Goal: Task Accomplishment & Management: Manage account settings

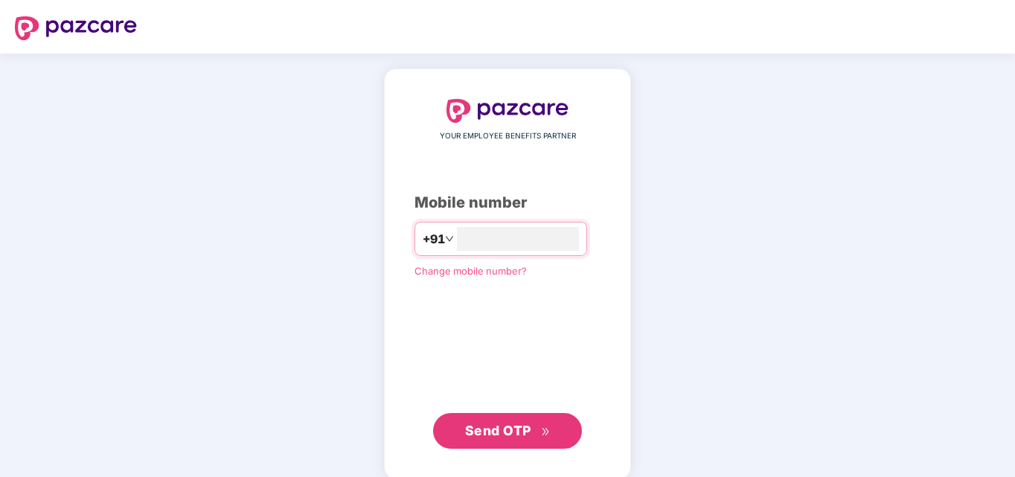
type input "**********"
click at [480, 440] on button "Send OTP" at bounding box center [507, 431] width 149 height 36
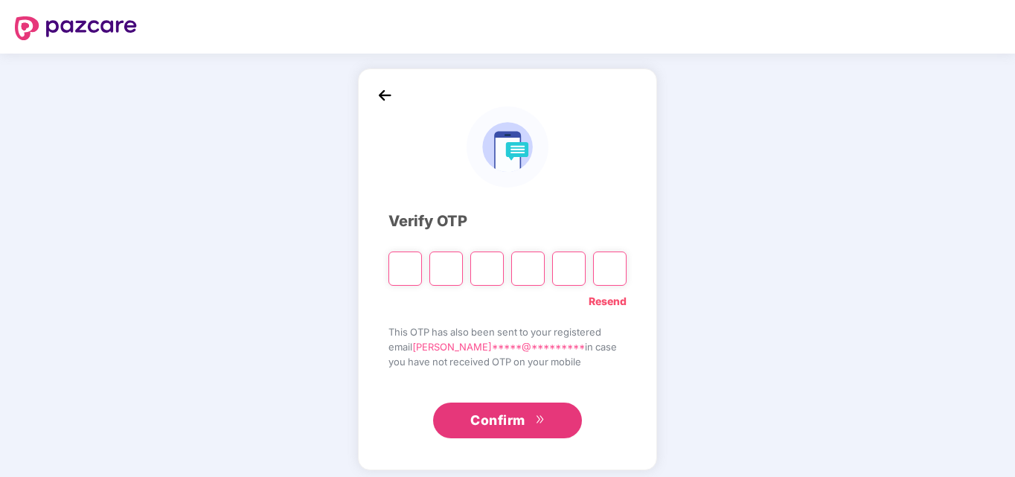
type input "*"
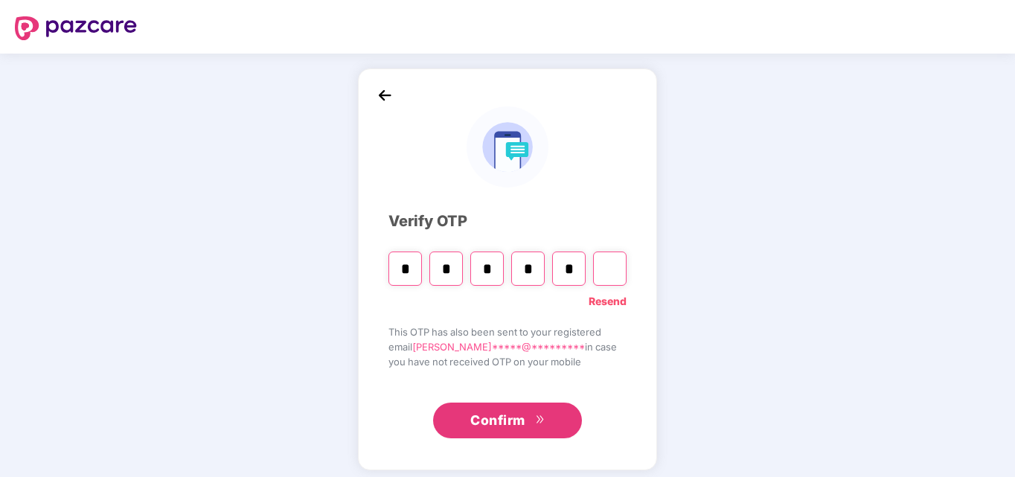
type input "*"
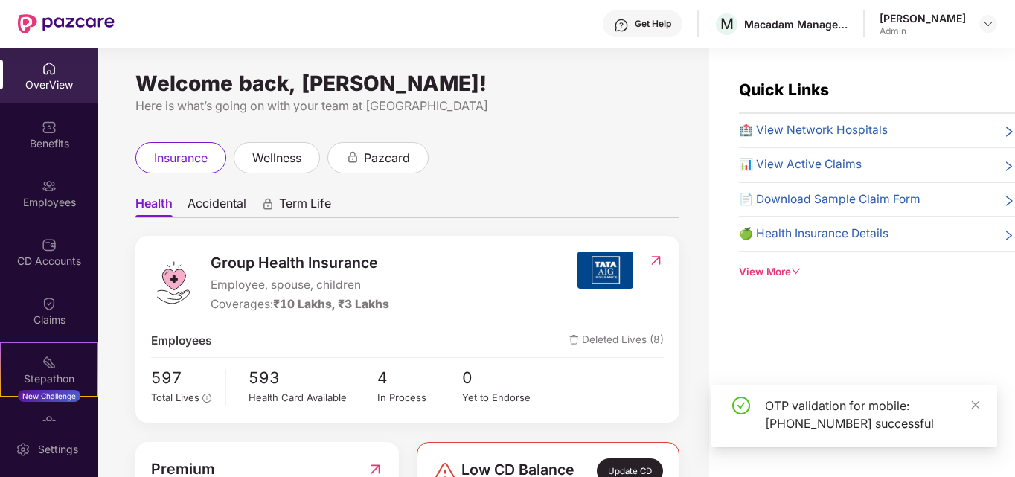
click at [790, 134] on span "🏥 View Network Hospitals" at bounding box center [813, 130] width 149 height 18
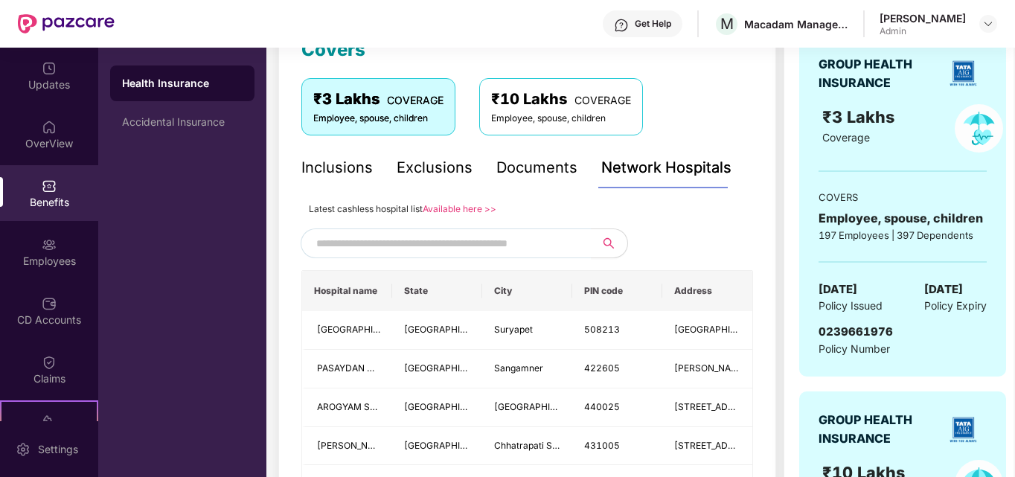
scroll to position [298, 0]
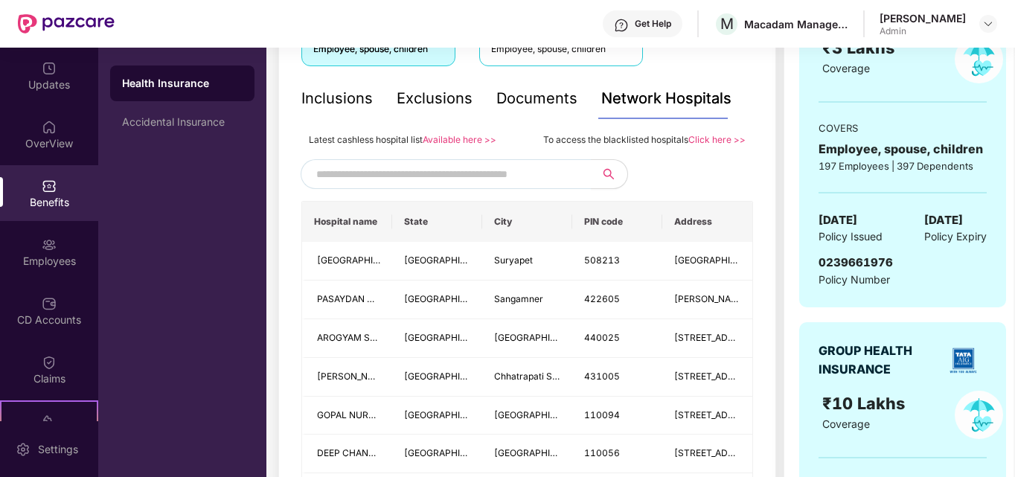
click at [459, 135] on link "Available here >>" at bounding box center [460, 139] width 74 height 11
click at [54, 254] on div "Employees" at bounding box center [49, 261] width 98 height 15
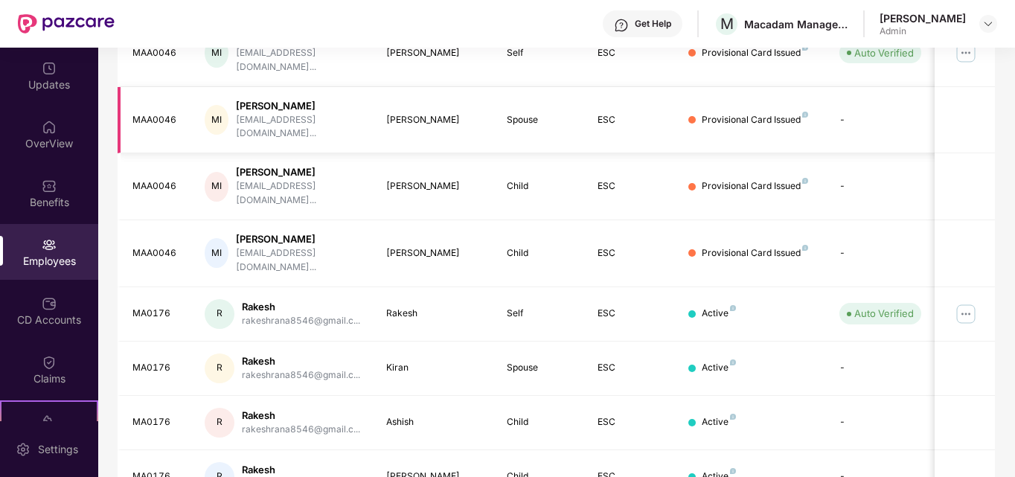
click at [303, 115] on div "MI Mohd Irsad [EMAIL_ADDRESS][DOMAIN_NAME]..." at bounding box center [284, 120] width 158 height 42
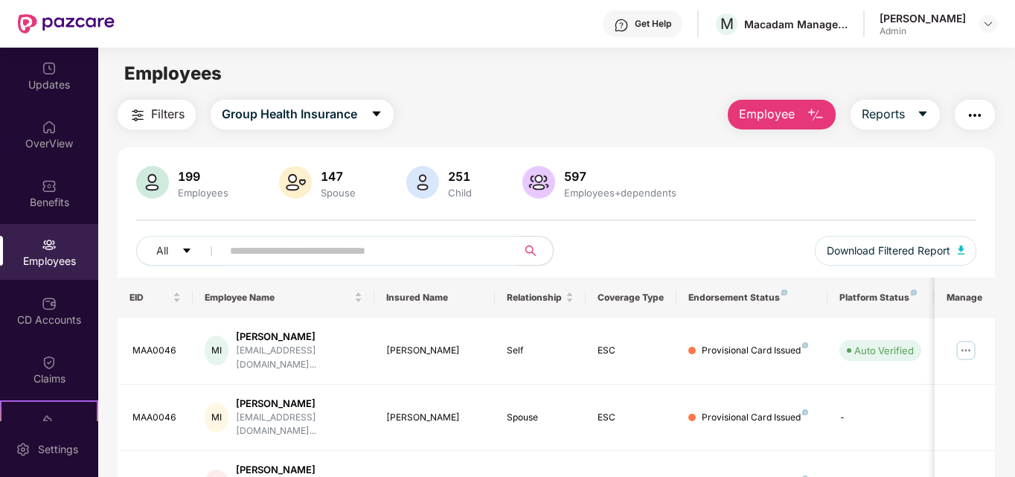
click at [309, 251] on input "text" at bounding box center [363, 251] width 267 height 22
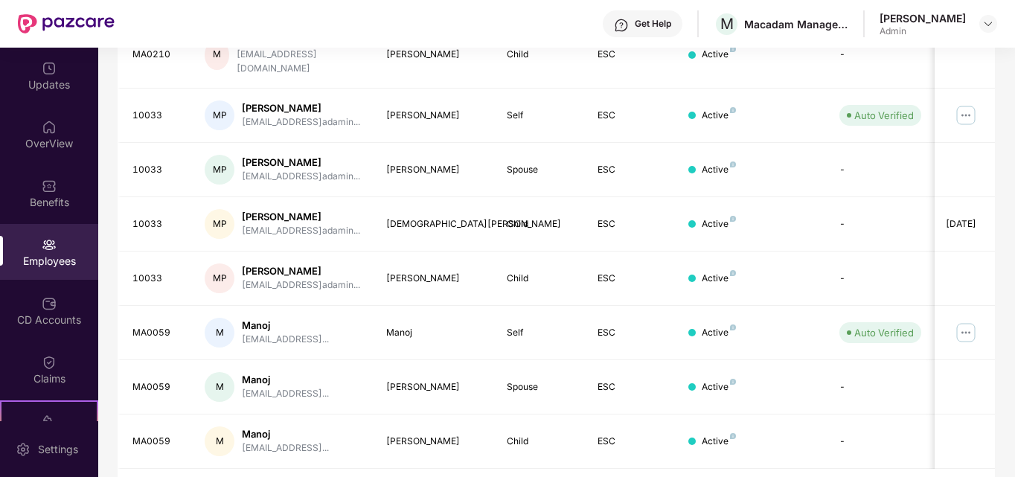
scroll to position [438, 0]
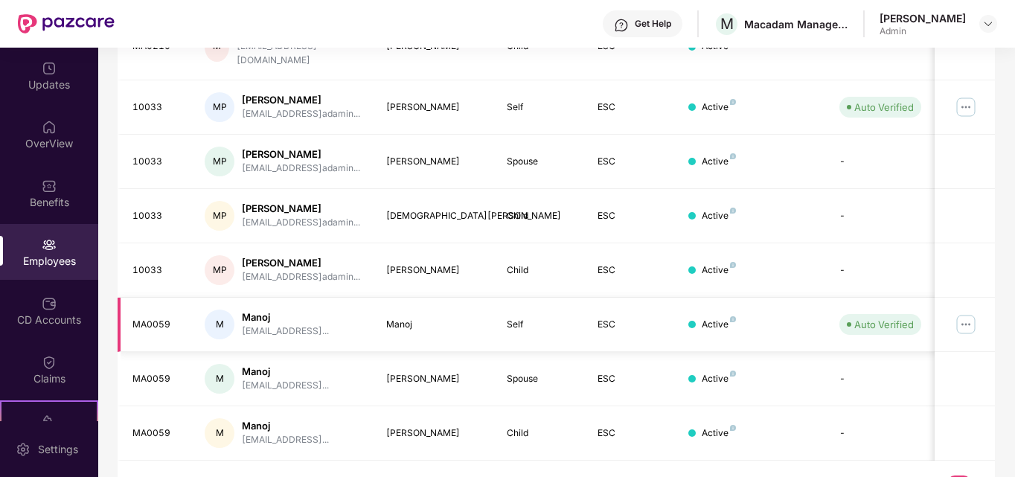
type input "*****"
click at [967, 313] on img at bounding box center [966, 325] width 24 height 24
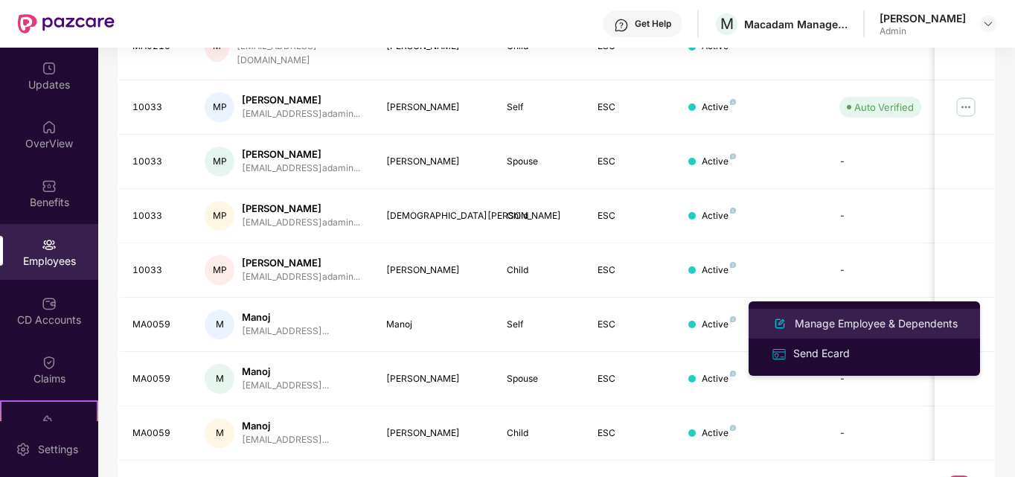
click at [880, 318] on div "Manage Employee & Dependents" at bounding box center [876, 324] width 169 height 16
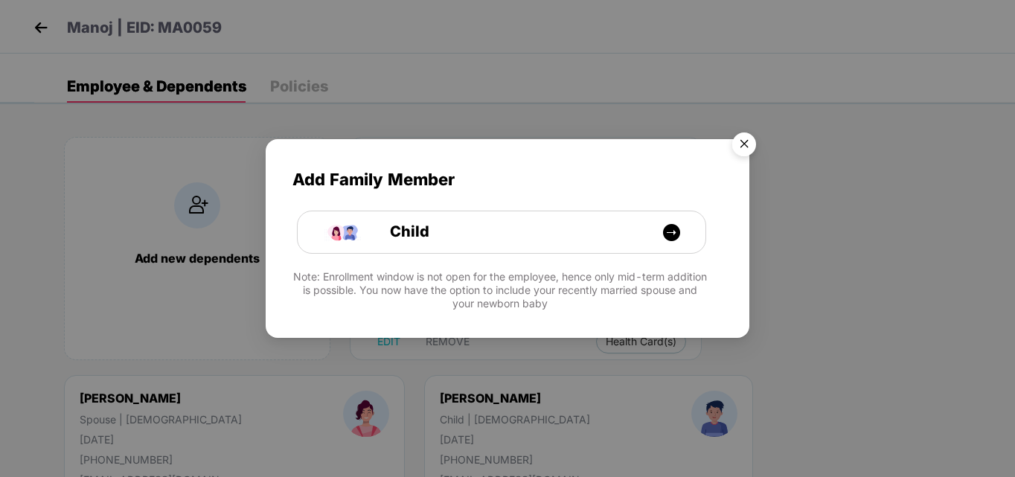
click at [740, 144] on img "Close" at bounding box center [744, 147] width 42 height 42
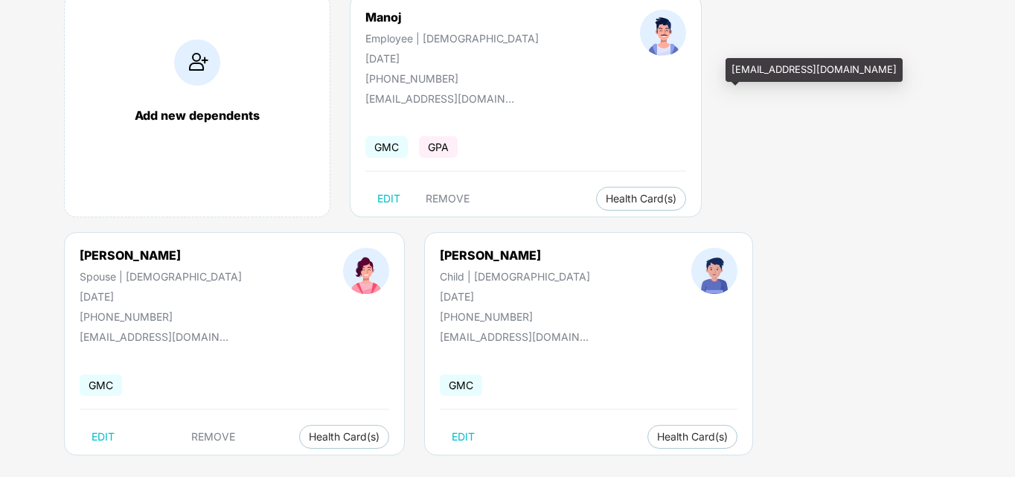
scroll to position [149, 0]
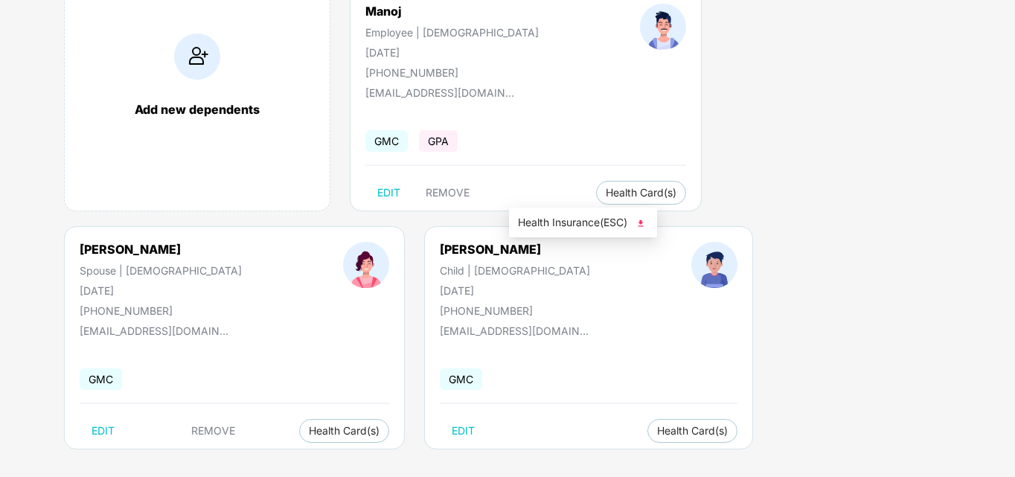
click at [558, 227] on span "Health Insurance(ESC)" at bounding box center [583, 222] width 130 height 16
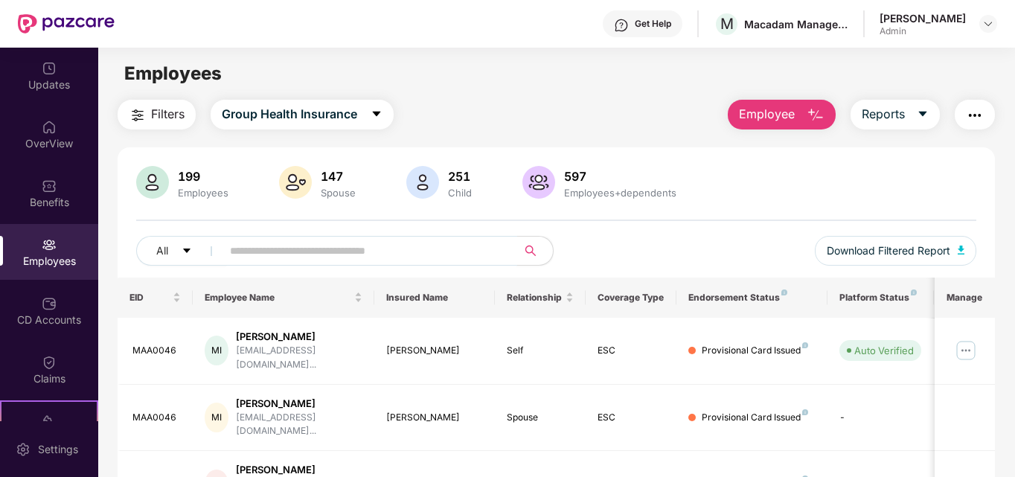
click at [243, 257] on input "text" at bounding box center [363, 251] width 267 height 22
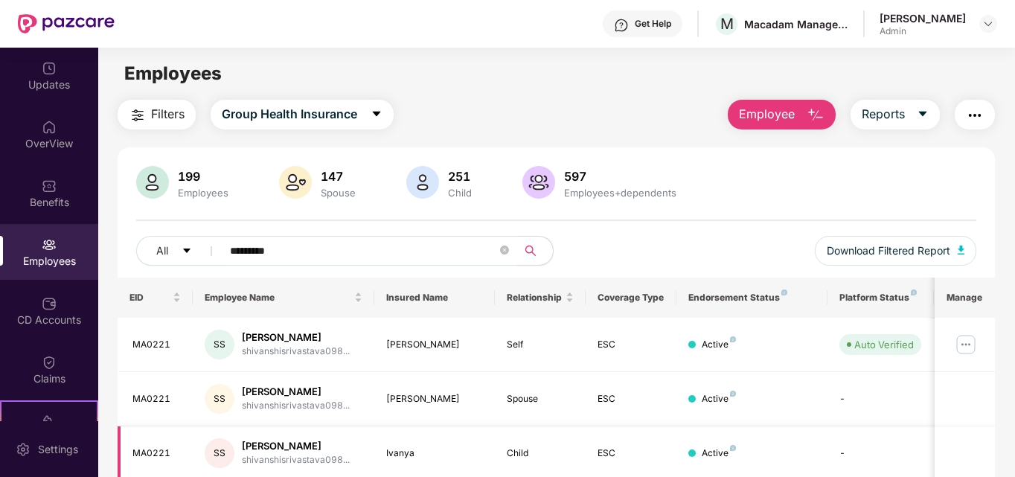
type input "*********"
